Goal: Task Accomplishment & Management: Use online tool/utility

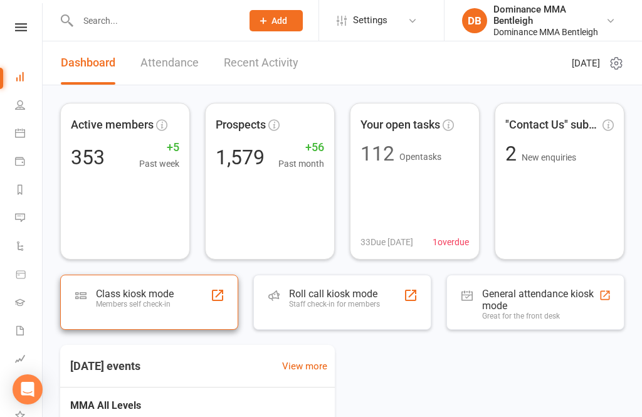
scroll to position [1, 0]
click at [191, 297] on div "Class kiosk mode Members self check-in" at bounding box center [149, 301] width 178 height 55
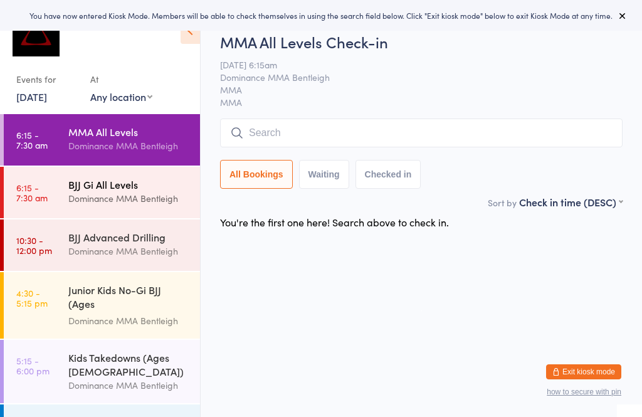
click at [156, 182] on div "BJJ Gi All Levels" at bounding box center [128, 184] width 121 height 14
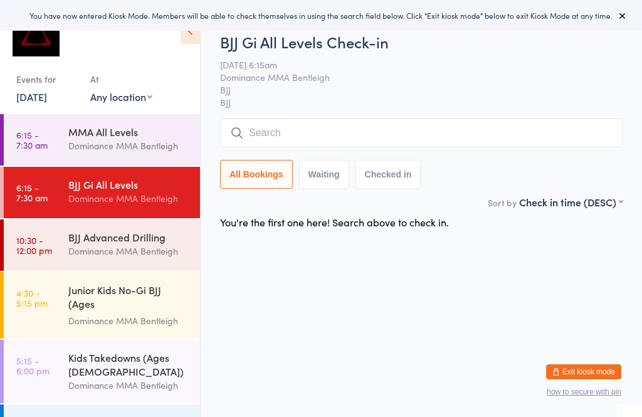
click at [414, 134] on input "search" at bounding box center [421, 132] width 402 height 29
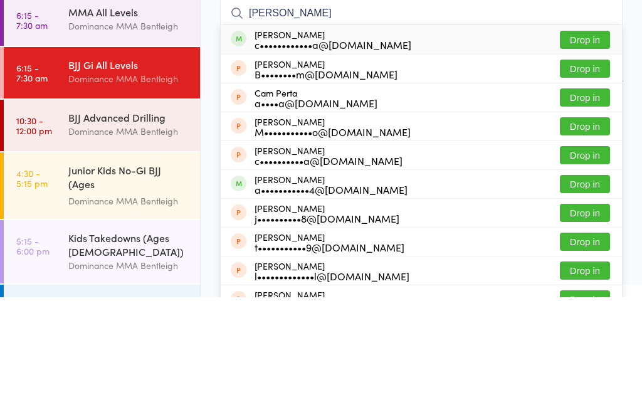
type input "[PERSON_NAME]"
click at [581, 150] on button "Drop in" at bounding box center [585, 159] width 50 height 18
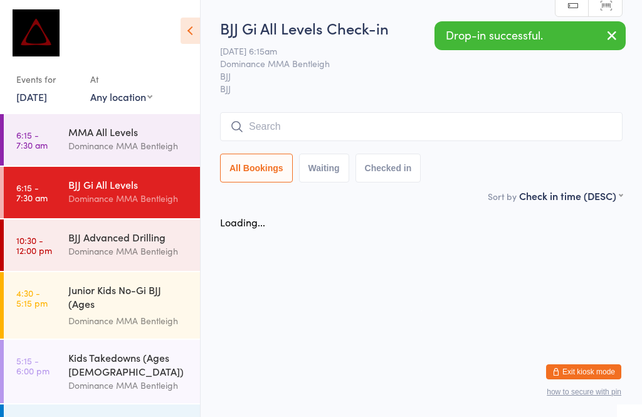
click at [401, 129] on input "search" at bounding box center [421, 126] width 402 height 29
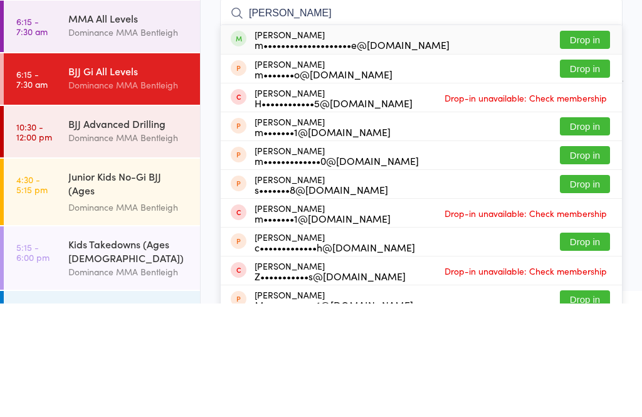
type input "[PERSON_NAME]"
click at [586, 144] on button "Drop in" at bounding box center [585, 153] width 50 height 18
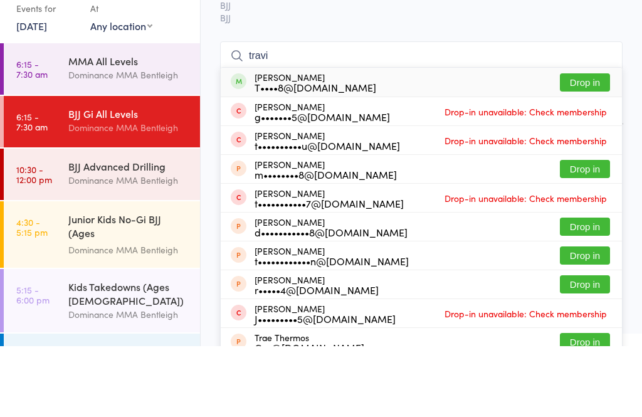
type input "travi"
click at [588, 144] on button "Drop in" at bounding box center [585, 153] width 50 height 18
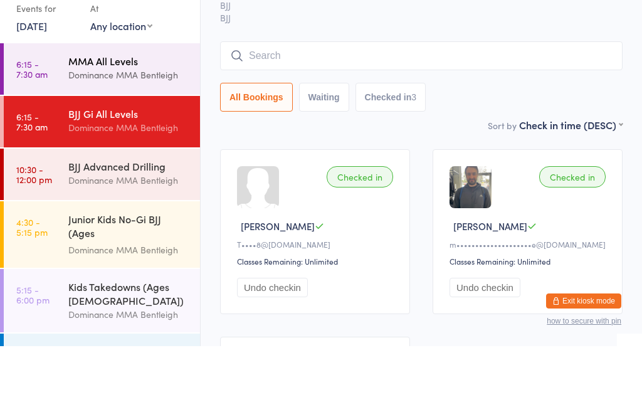
click at [158, 139] on div "Dominance MMA Bentleigh" at bounding box center [128, 146] width 121 height 14
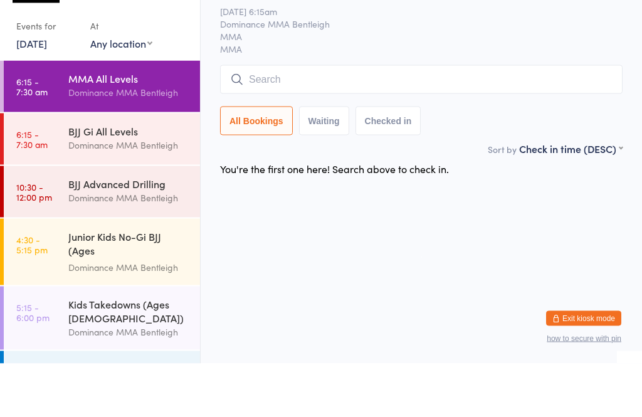
click at [139, 114] on div "MMA All Levels Dominance MMA Bentleigh" at bounding box center [134, 139] width 132 height 50
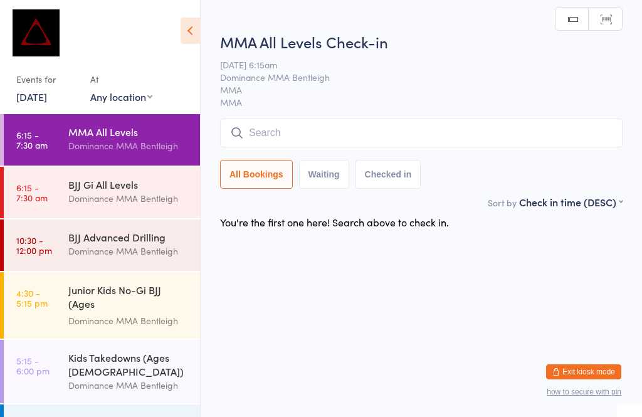
click at [412, 134] on input "search" at bounding box center [421, 132] width 402 height 29
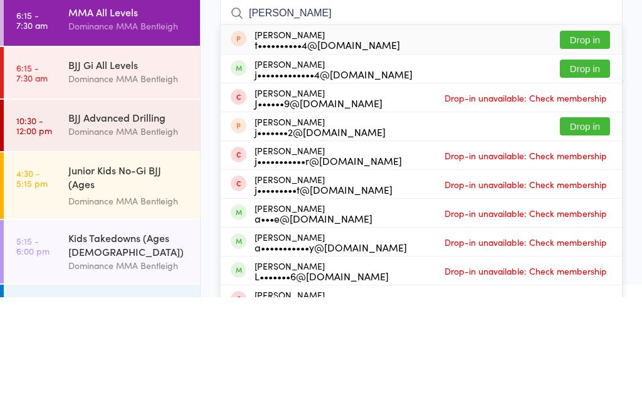
type input "[PERSON_NAME]"
click at [599, 179] on button "Drop in" at bounding box center [585, 188] width 50 height 18
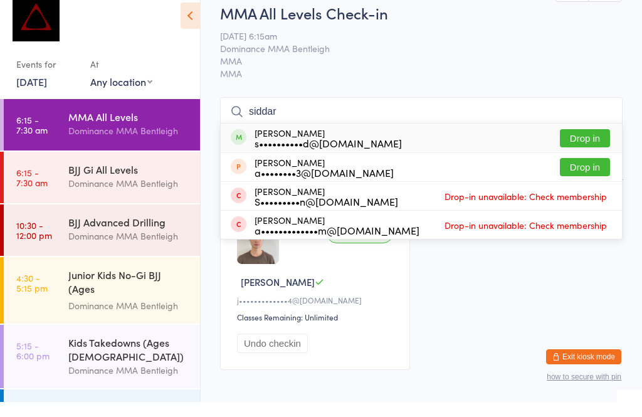
type input "siddar"
click at [569, 144] on button "Drop in" at bounding box center [585, 153] width 50 height 18
